Goal: Transaction & Acquisition: Download file/media

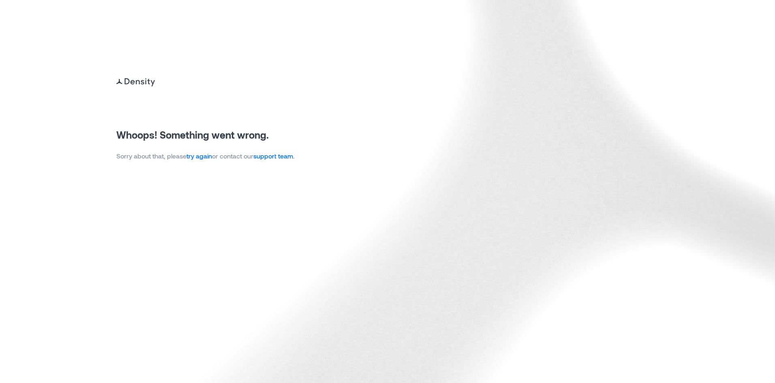
click at [196, 157] on link "try again" at bounding box center [199, 156] width 26 height 8
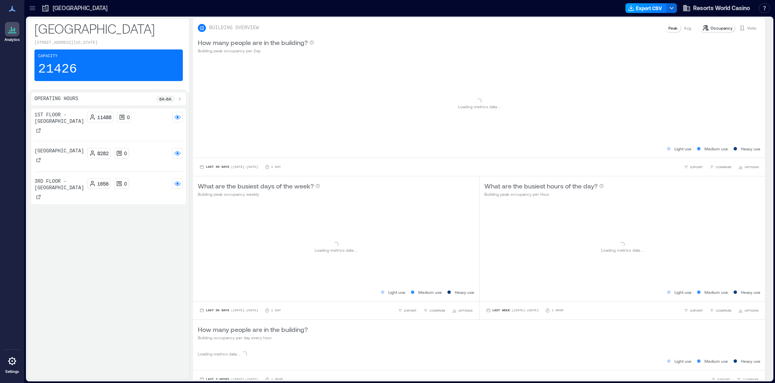
click at [631, 6] on line "button" at bounding box center [631, 7] width 0 height 3
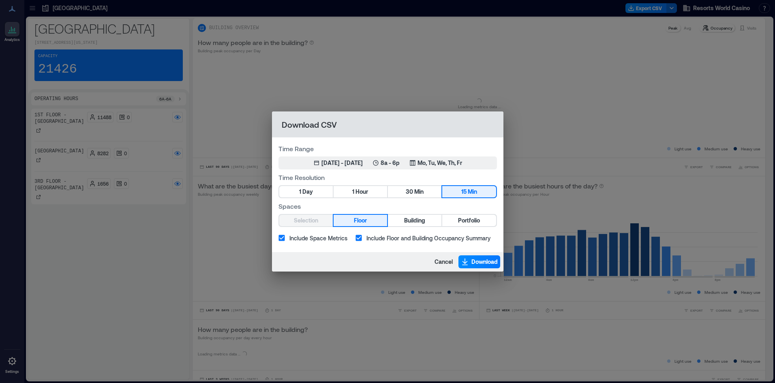
drag, startPoint x: 351, startPoint y: 193, endPoint x: 388, endPoint y: 184, distance: 38.0
click at [351, 193] on button "1 Hour" at bounding box center [361, 191] width 54 height 11
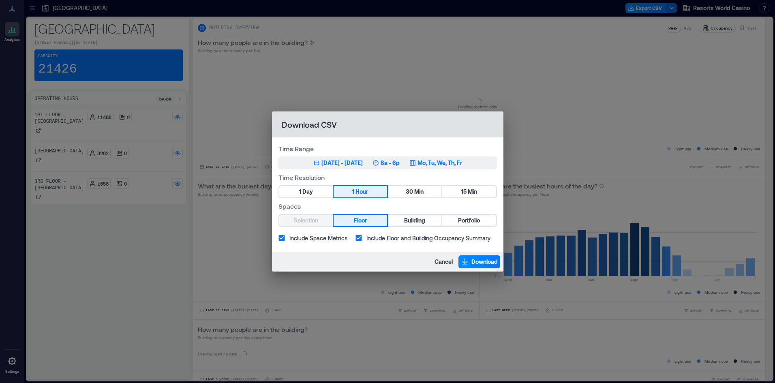
click at [460, 161] on p "Mo, Tu, We, Th, Fr" at bounding box center [439, 163] width 45 height 8
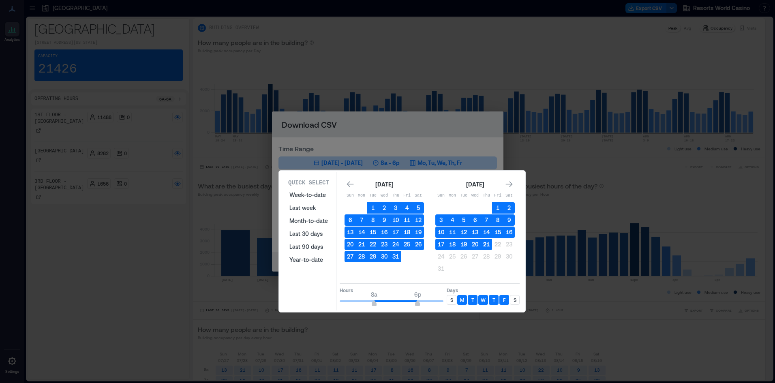
click at [486, 246] on button "21" at bounding box center [486, 244] width 11 height 11
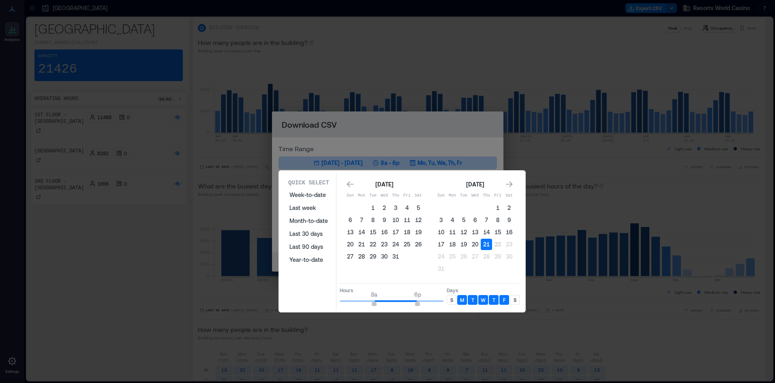
click at [452, 298] on p "S" at bounding box center [451, 300] width 3 height 6
click at [510, 302] on div "S" at bounding box center [515, 300] width 10 height 10
type input "**"
drag, startPoint x: 418, startPoint y: 301, endPoint x: 505, endPoint y: 310, distance: 87.6
click at [505, 310] on div "Quick Select Week-to-date Last week Month-to-date Last 30 days Last 90 days Yea…" at bounding box center [402, 241] width 242 height 138
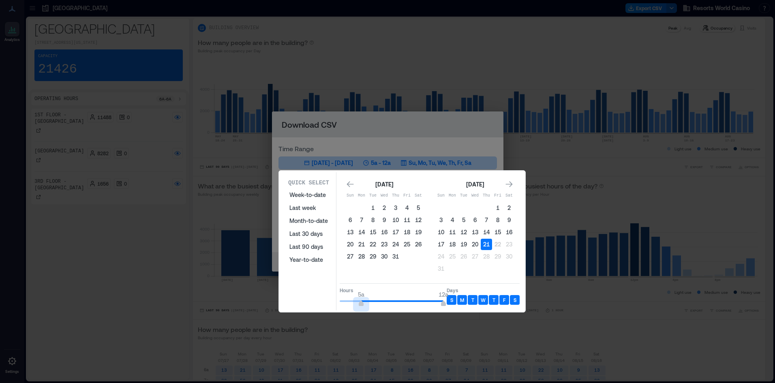
type input "*"
drag, startPoint x: 363, startPoint y: 305, endPoint x: 278, endPoint y: 303, distance: 84.3
click at [278, 303] on section "Quick Select Week-to-date Last week Month-to-date Last 30 days Last 90 days Yea…" at bounding box center [401, 241] width 247 height 142
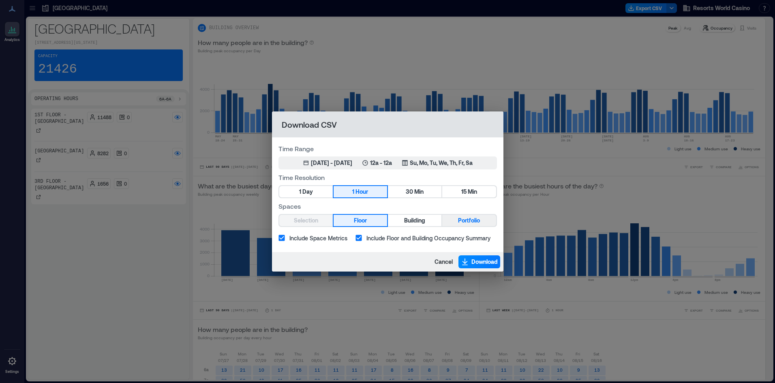
click at [451, 220] on button "Portfolio" at bounding box center [469, 220] width 54 height 11
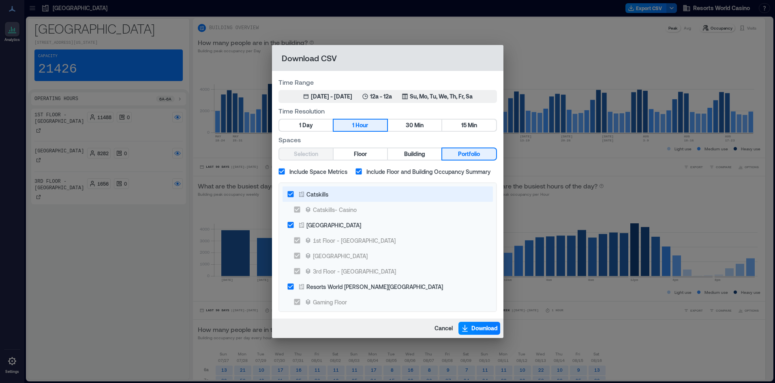
click at [336, 189] on label "Catskills" at bounding box center [382, 193] width 199 height 15
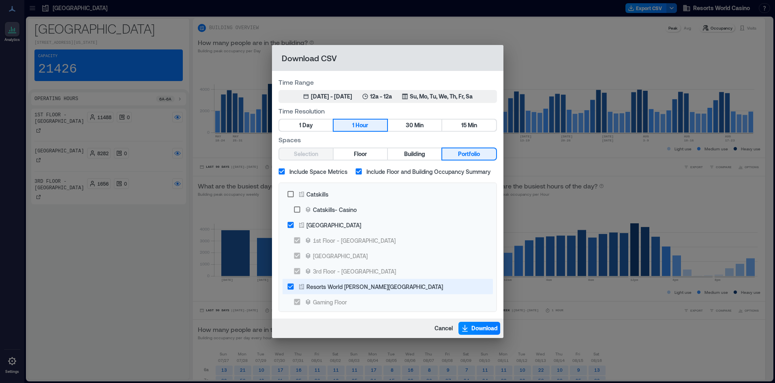
click at [376, 291] on label "Resorts World [PERSON_NAME][GEOGRAPHIC_DATA]" at bounding box center [382, 286] width 199 height 15
click at [479, 334] on button "Download" at bounding box center [479, 328] width 42 height 13
